Goal: Information Seeking & Learning: Learn about a topic

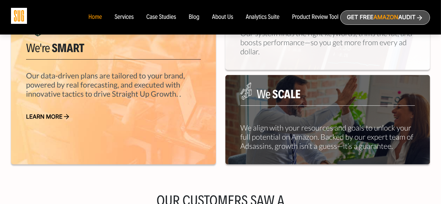
scroll to position [269, 0]
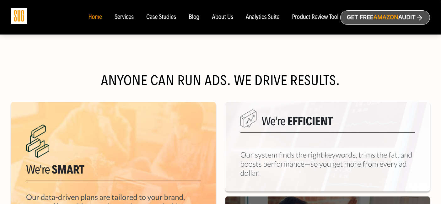
click at [195, 18] on div "Blog" at bounding box center [194, 17] width 11 height 7
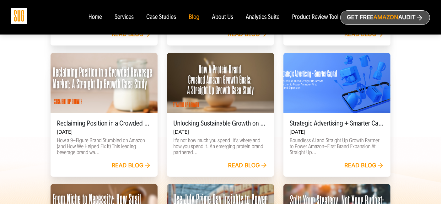
scroll to position [383, 0]
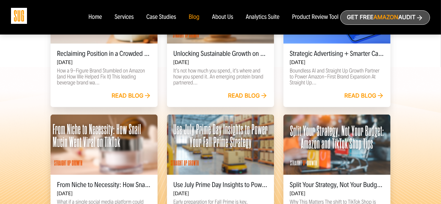
click at [246, 90] on div "Unlocking Sustainable Growth on Amazon: A Straight Up Growth Case Study Sep 24,…" at bounding box center [220, 68] width 107 height 48
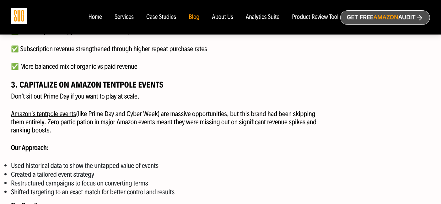
scroll to position [836, 0]
